Goal: Task Accomplishment & Management: Manage account settings

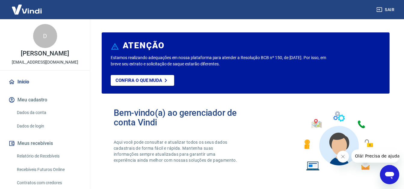
click at [39, 101] on button "Meu cadastro" at bounding box center [44, 100] width 75 height 13
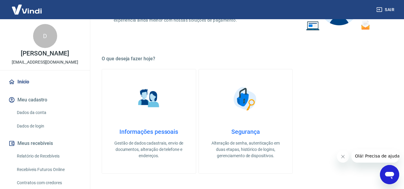
scroll to position [144, 0]
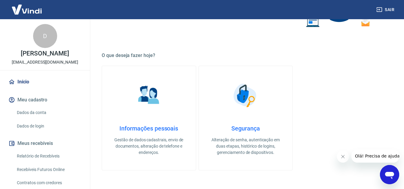
click at [151, 119] on link "Informações pessoais Gestão de dados cadastrais, envio de documentos, alteração…" at bounding box center [149, 118] width 94 height 105
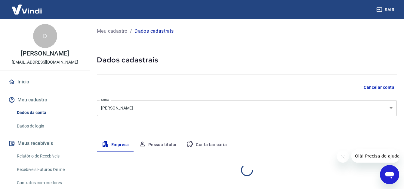
select select "GO"
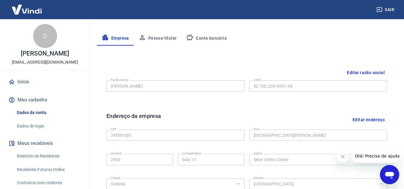
scroll to position [106, 0]
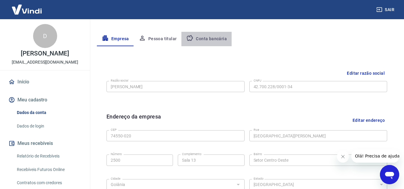
click at [212, 43] on button "Conta bancária" at bounding box center [206, 39] width 50 height 14
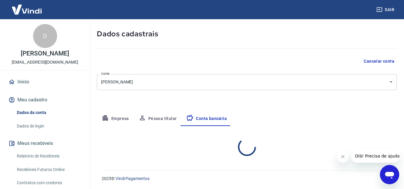
select select "1"
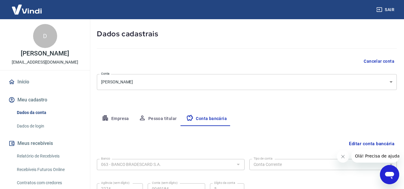
scroll to position [84, 0]
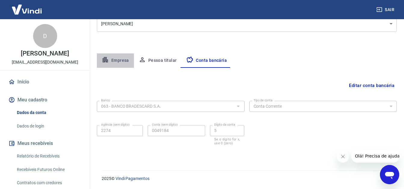
click at [122, 59] on button "Empresa" at bounding box center [115, 61] width 37 height 14
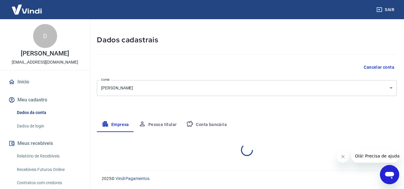
select select "GO"
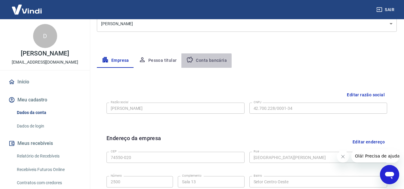
click at [199, 61] on button "Conta bancária" at bounding box center [206, 61] width 50 height 14
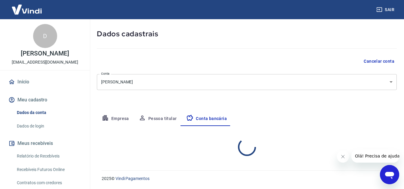
select select "1"
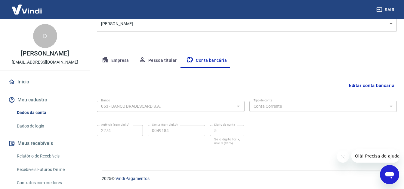
click at [284, 11] on div "Sair" at bounding box center [202, 9] width 404 height 19
click at [277, 11] on div "Sair" at bounding box center [202, 9] width 404 height 19
click at [161, 57] on button "Pessoa titular" at bounding box center [158, 61] width 48 height 14
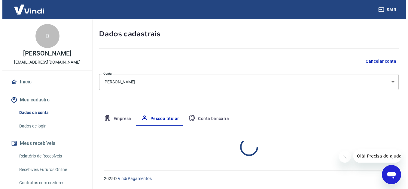
scroll to position [51, 0]
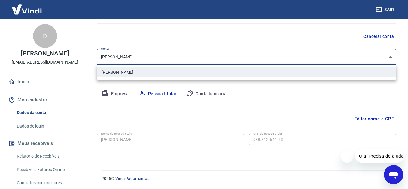
drag, startPoint x: 161, startPoint y: 57, endPoint x: 161, endPoint y: 66, distance: 9.0
click at [161, 66] on body "Sair D Doriane Sousa Lopes sousalopesdoriane@gmail.com Início Meu cadastro Dado…" at bounding box center [204, 43] width 408 height 189
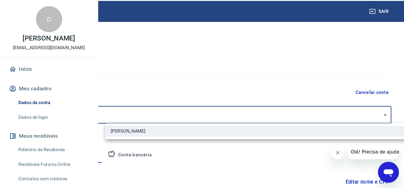
scroll to position [4, 0]
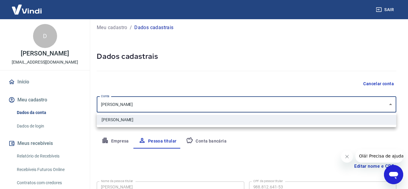
drag, startPoint x: 391, startPoint y: 17, endPoint x: 352, endPoint y: 15, distance: 39.1
click at [352, 15] on div at bounding box center [204, 94] width 408 height 189
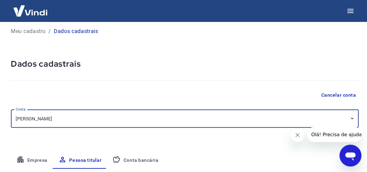
scroll to position [3, 0]
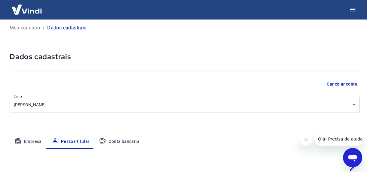
click at [320, 11] on div at bounding box center [183, 9] width 367 height 19
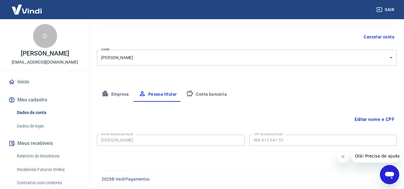
scroll to position [51, 0]
click at [113, 99] on button "Empresa" at bounding box center [115, 94] width 37 height 14
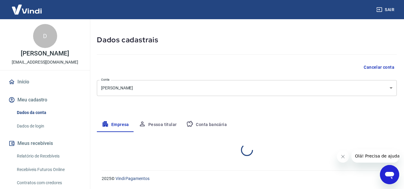
select select "GO"
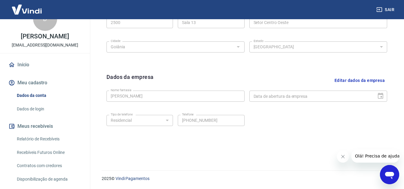
scroll to position [18, 0]
click at [32, 108] on link "Dados de login" at bounding box center [48, 108] width 68 height 12
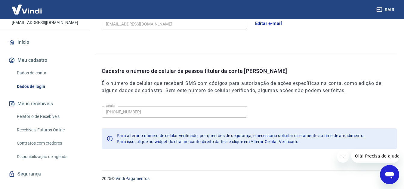
scroll to position [49, 0]
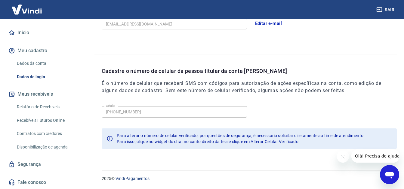
click at [47, 94] on button "Meus recebíveis" at bounding box center [44, 94] width 75 height 13
click at [35, 167] on link "Segurança" at bounding box center [44, 164] width 75 height 13
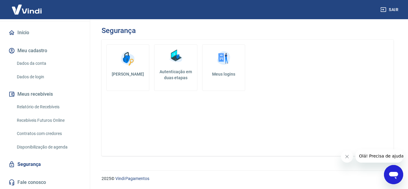
click at [187, 59] on link "Autenticação em duas etapas" at bounding box center [175, 67] width 43 height 47
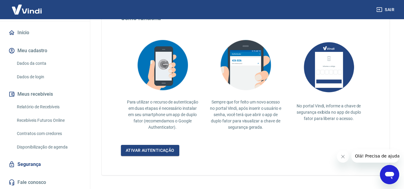
scroll to position [143, 0]
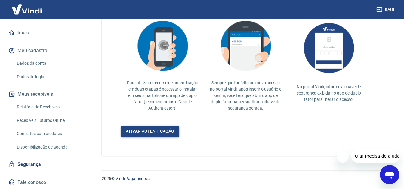
click at [152, 129] on link "Ativar autenticação" at bounding box center [150, 131] width 58 height 11
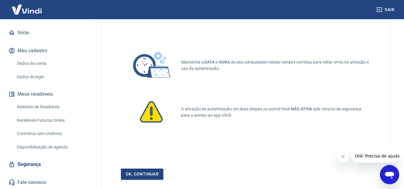
scroll to position [17, 0]
click at [156, 176] on link "Ok, continuar" at bounding box center [142, 174] width 42 height 11
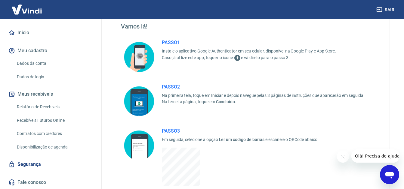
scroll to position [38, 0]
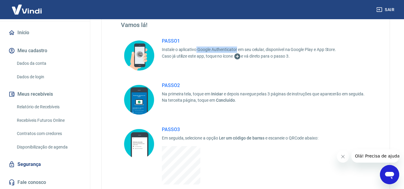
drag, startPoint x: 197, startPoint y: 51, endPoint x: 236, endPoint y: 52, distance: 39.4
click at [236, 52] on p "Instale o aplicativo Google Authenticator em seu celular, disponível na Google …" at bounding box center [249, 50] width 174 height 6
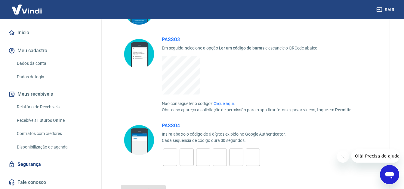
click at [179, 158] on input "tel" at bounding box center [186, 157] width 14 height 13
click at [169, 158] on input "tel" at bounding box center [170, 157] width 14 height 13
type input "3"
type input "2"
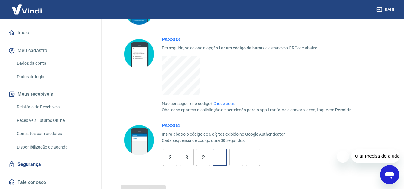
type input "5"
type input "8"
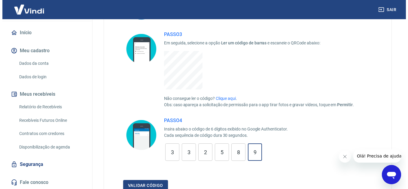
scroll to position [156, 0]
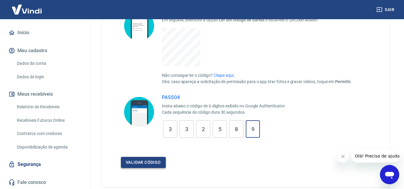
type input "9"
click at [137, 161] on button "Validar código" at bounding box center [143, 162] width 45 height 11
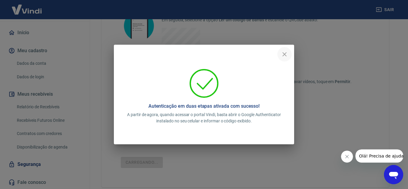
click at [288, 54] on button "close" at bounding box center [285, 54] width 14 height 14
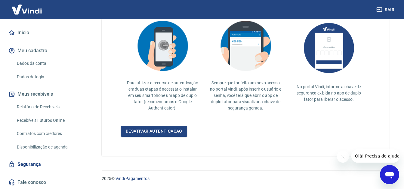
scroll to position [136, 0]
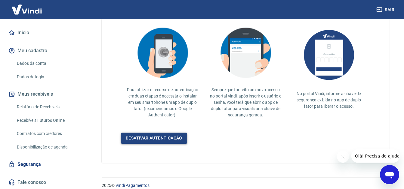
click at [165, 141] on link "Desativar autenticação" at bounding box center [154, 138] width 66 height 11
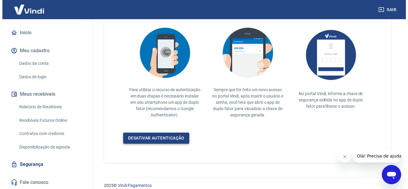
scroll to position [26, 0]
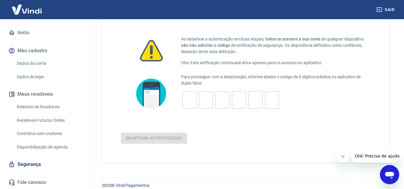
click at [185, 98] on input "tel" at bounding box center [189, 100] width 14 height 13
type input "6"
type input "7"
type input "0"
type input "3"
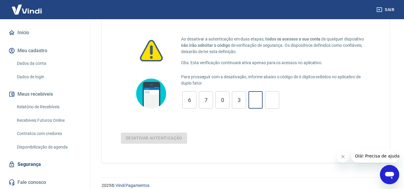
type input "5"
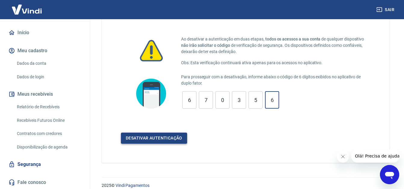
type input "6"
click at [135, 135] on button "Desativar autenticação" at bounding box center [154, 138] width 66 height 11
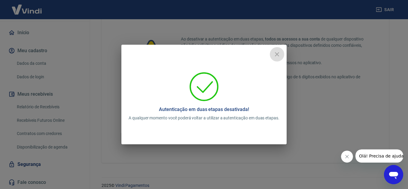
click at [276, 54] on icon "close" at bounding box center [277, 54] width 7 height 7
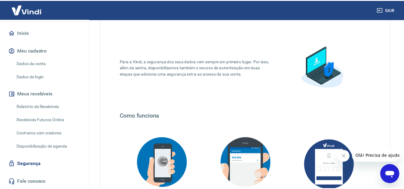
scroll to position [136, 0]
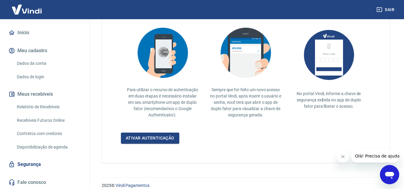
click at [33, 63] on link "Dados da conta" at bounding box center [48, 63] width 68 height 12
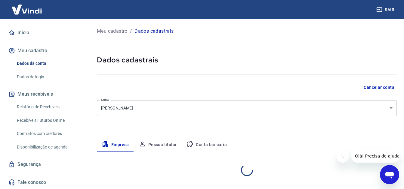
select select "GO"
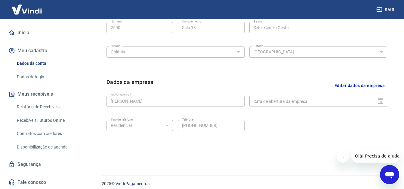
scroll to position [244, 0]
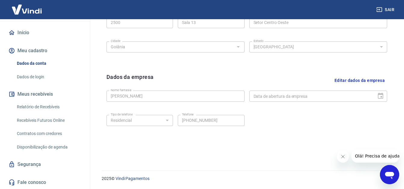
drag, startPoint x: 401, startPoint y: 116, endPoint x: 408, endPoint y: 84, distance: 33.3
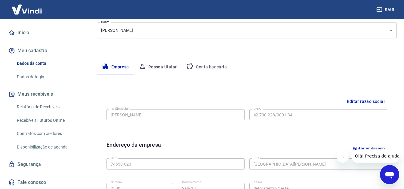
scroll to position [39, 0]
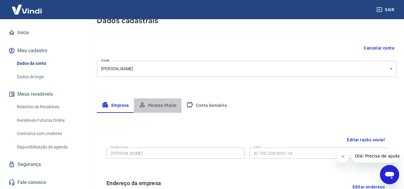
click at [169, 108] on button "Pessoa titular" at bounding box center [158, 106] width 48 height 14
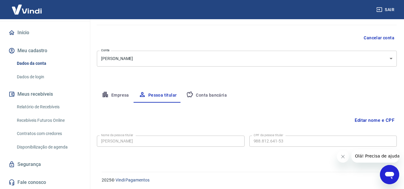
scroll to position [51, 0]
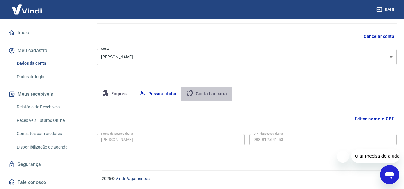
click at [211, 95] on button "Conta bancária" at bounding box center [206, 94] width 50 height 14
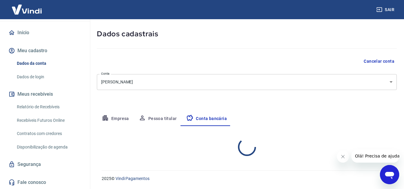
select select "1"
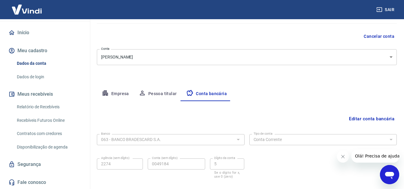
click at [159, 98] on button "Pessoa titular" at bounding box center [158, 94] width 48 height 14
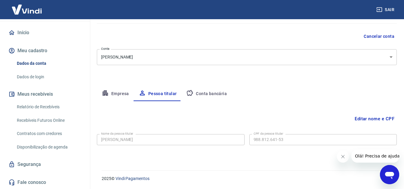
click at [117, 95] on button "Empresa" at bounding box center [115, 94] width 37 height 14
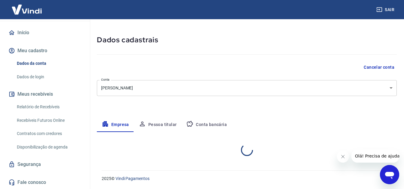
select select "GO"
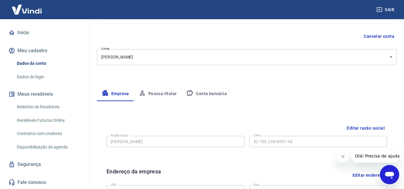
click at [374, 63] on body "Sair D Doriane Sousa Lopes sousalopesdoriane@gmail.com Início Meu cadastro Dado…" at bounding box center [202, 43] width 404 height 189
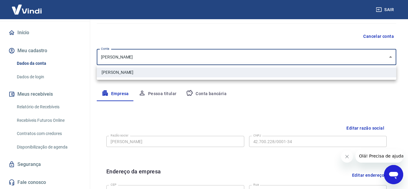
click at [373, 63] on div at bounding box center [204, 94] width 408 height 189
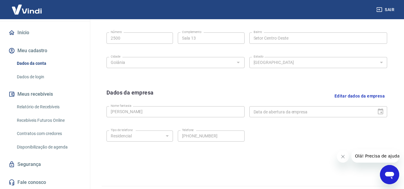
scroll to position [244, 0]
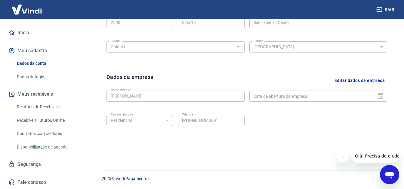
drag, startPoint x: 408, startPoint y: 63, endPoint x: 16, endPoint y: 6, distance: 396.3
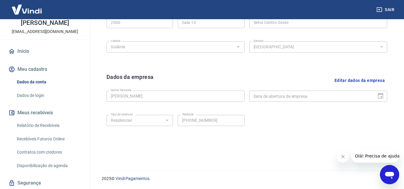
drag, startPoint x: 91, startPoint y: 133, endPoint x: 88, endPoint y: 170, distance: 36.5
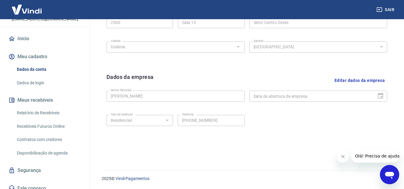
scroll to position [49, 0]
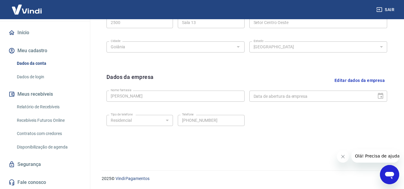
click at [34, 31] on link "Início" at bounding box center [44, 32] width 75 height 13
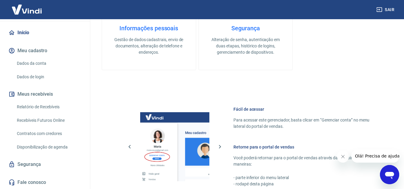
scroll to position [366, 0]
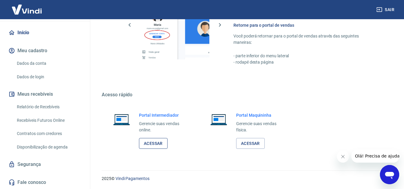
click at [165, 143] on link "Acessar" at bounding box center [153, 143] width 29 height 11
drag, startPoint x: 403, startPoint y: 130, endPoint x: 402, endPoint y: 146, distance: 16.5
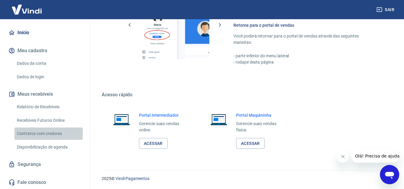
click at [57, 134] on link "Contratos com credores" at bounding box center [48, 134] width 68 height 12
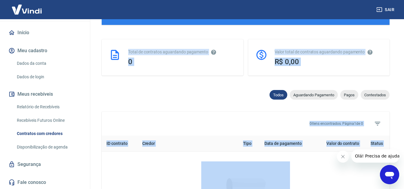
scroll to position [289, 0]
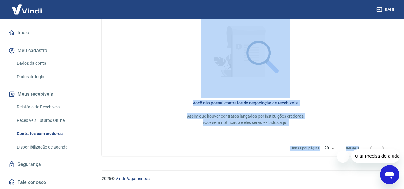
click at [189, 107] on div "Você não possui contratos de negociação de recebíveis. Assim que houver contrat…" at bounding box center [245, 113] width 268 height 26
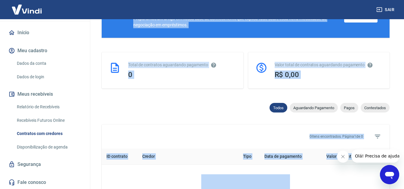
click at [399, 100] on div "Contratos com credores Conforme Resolução 4.734 do Banco Central, é possível co…" at bounding box center [245, 113] width 317 height 434
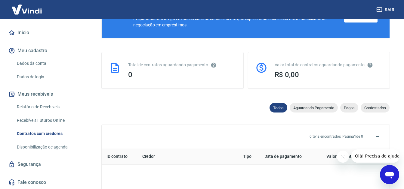
click at [399, 84] on div "Contratos com credores Conforme Resolução 4.734 do Banco Central, é possível co…" at bounding box center [245, 113] width 317 height 434
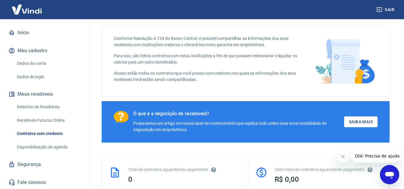
scroll to position [0, 0]
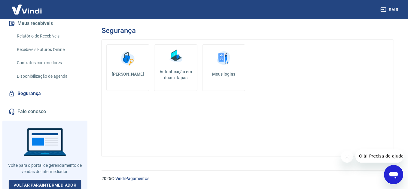
scroll to position [122, 0]
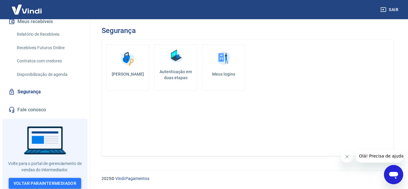
click at [69, 181] on link "Voltar para Intermediador" at bounding box center [45, 183] width 73 height 11
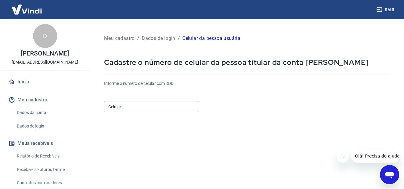
click at [127, 108] on input "Celular" at bounding box center [151, 106] width 95 height 11
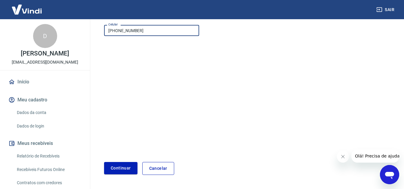
scroll to position [95, 0]
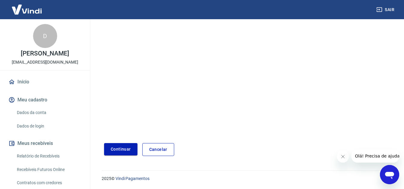
type input "[PHONE_NUMBER]"
click at [128, 149] on button "Continuar" at bounding box center [120, 149] width 33 height 12
